Goal: Ask a question

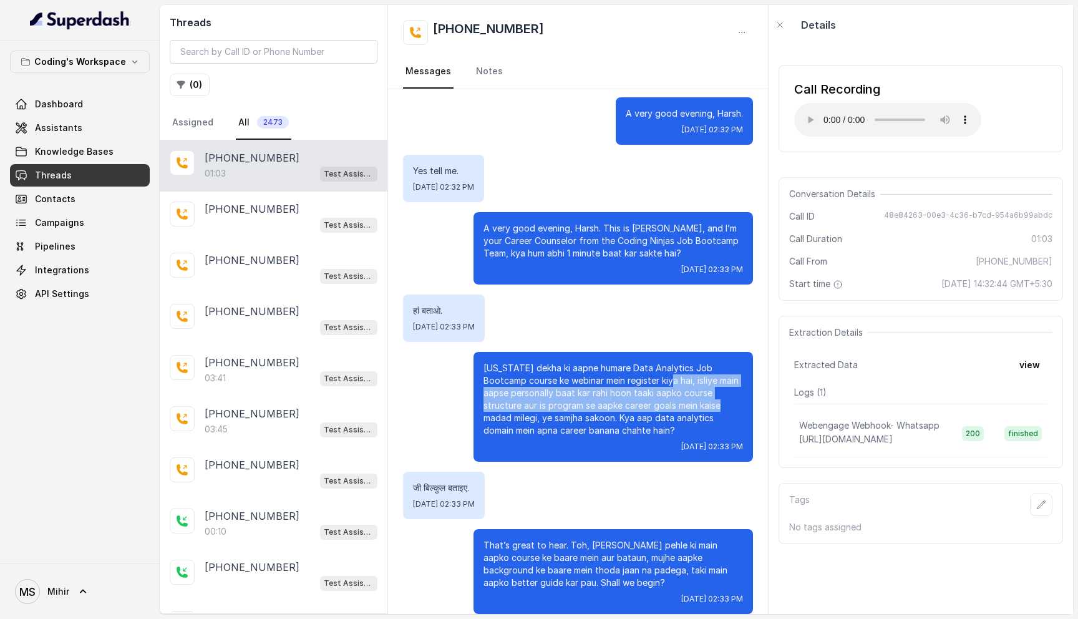
scroll to position [135, 0]
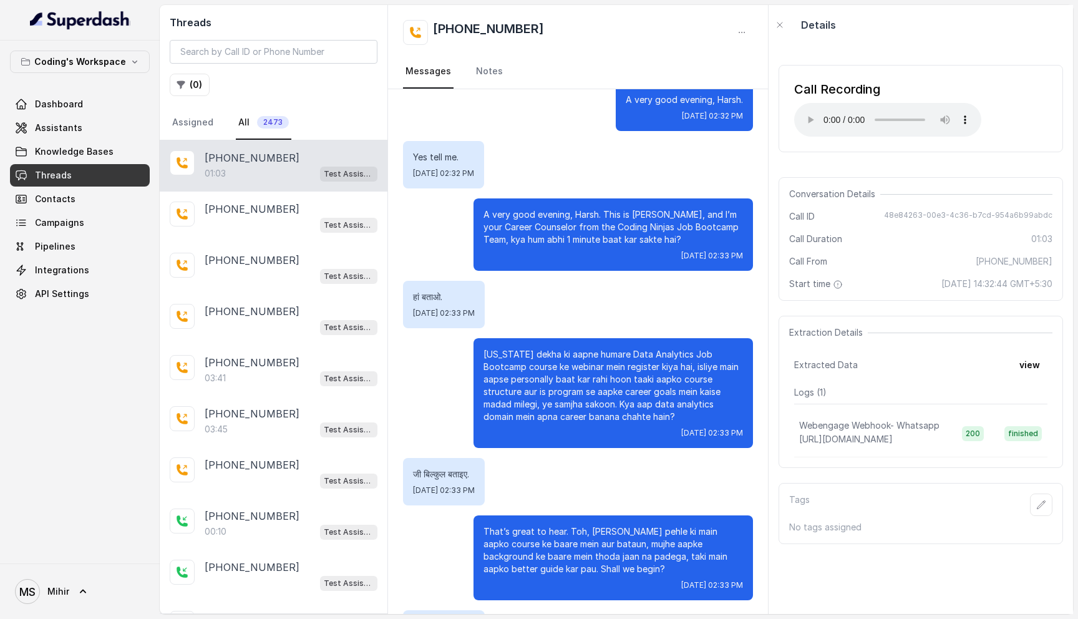
click at [599, 357] on p "Maine dekha ki aapne humare Data Analytics Job Bootcamp course ke webinar mein …" at bounding box center [612, 385] width 259 height 75
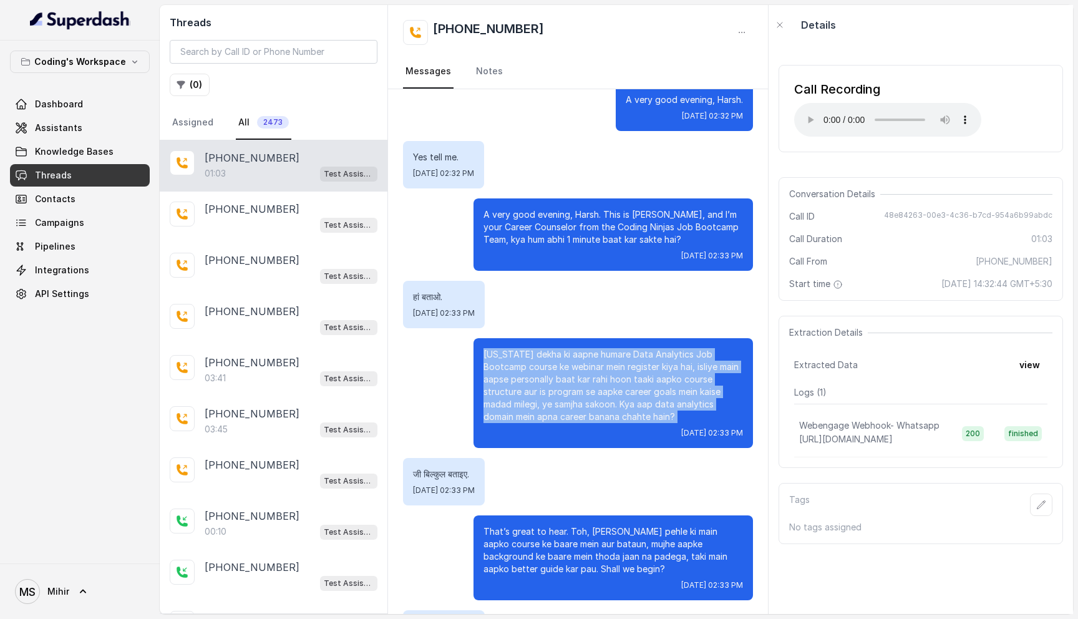
click at [599, 357] on p "Maine dekha ki aapne humare Data Analytics Job Bootcamp course ke webinar mein …" at bounding box center [612, 385] width 259 height 75
